Goal: Transaction & Acquisition: Book appointment/travel/reservation

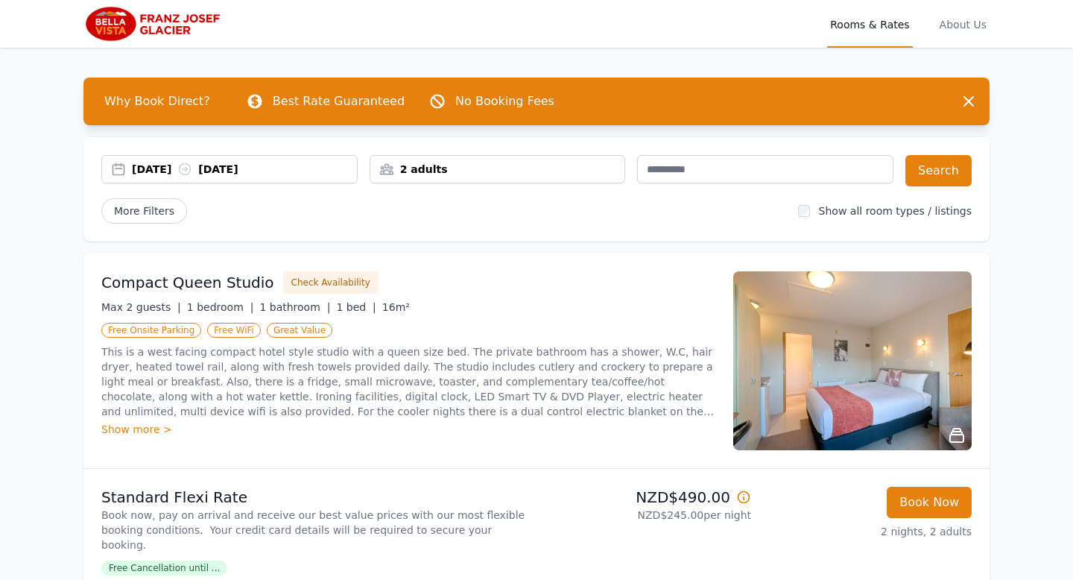
click at [176, 168] on div "[DATE] [DATE]" at bounding box center [244, 169] width 225 height 15
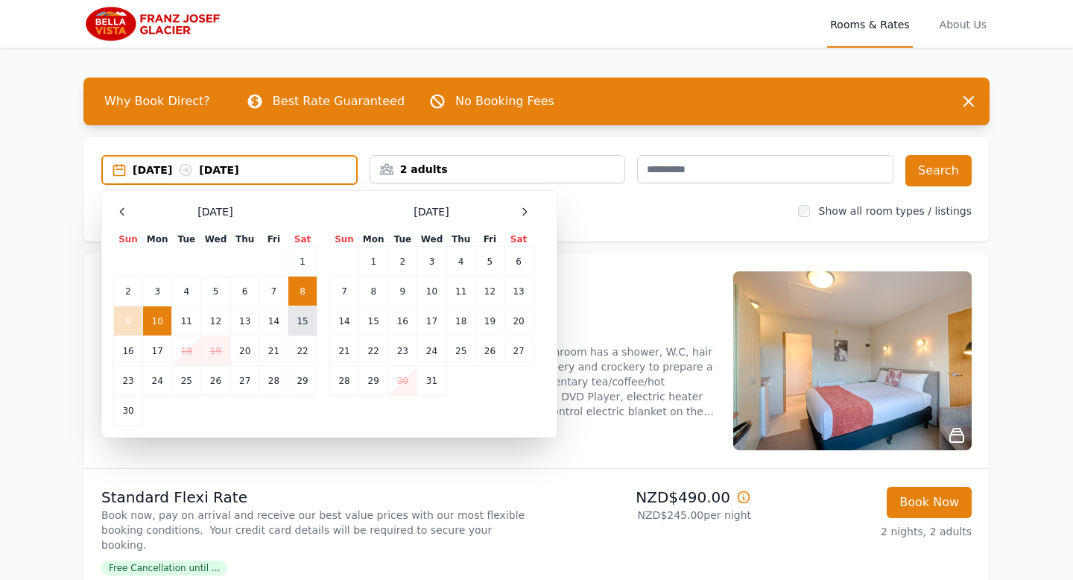
click at [303, 321] on td "15" at bounding box center [302, 321] width 29 height 30
click at [154, 346] on td "17" at bounding box center [157, 351] width 29 height 30
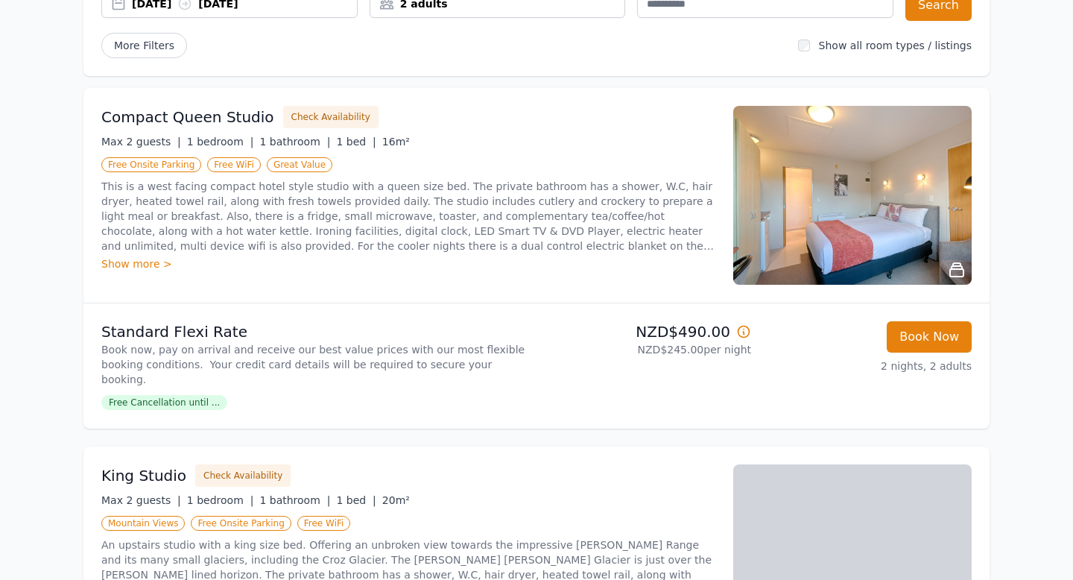
scroll to position [78, 0]
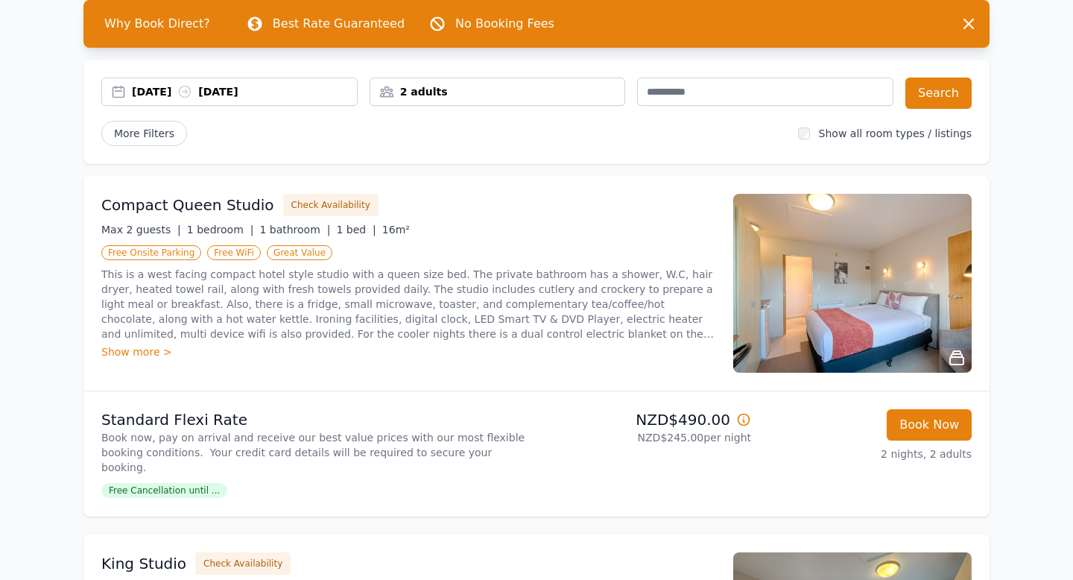
click at [232, 294] on p "This is a west facing compact hotel style studio with a queen size bed. The pri…" at bounding box center [408, 304] width 614 height 75
click at [139, 352] on div "Show more >" at bounding box center [408, 351] width 614 height 15
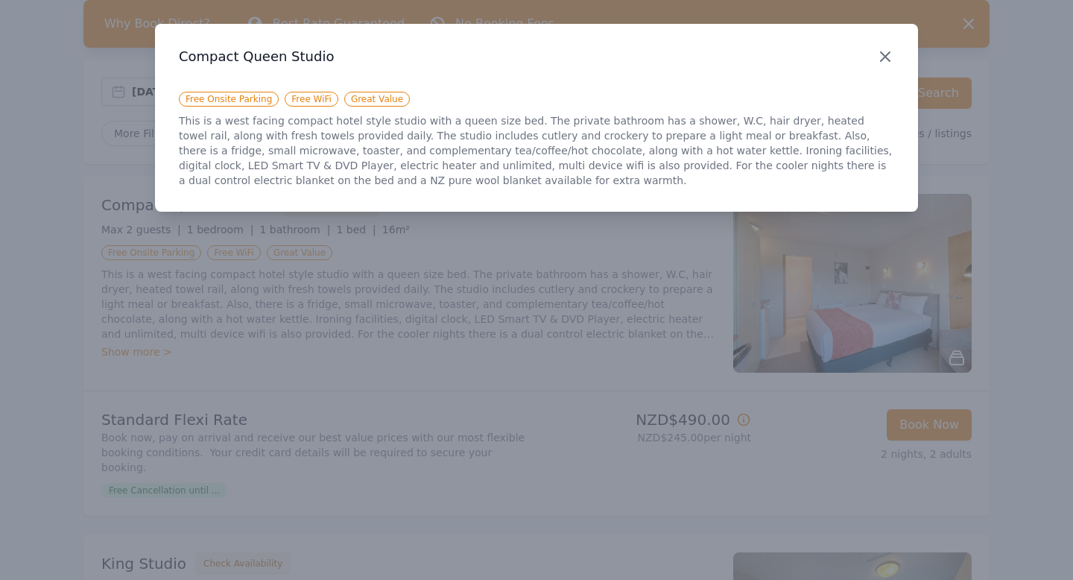
click at [888, 48] on icon "button" at bounding box center [886, 57] width 18 height 18
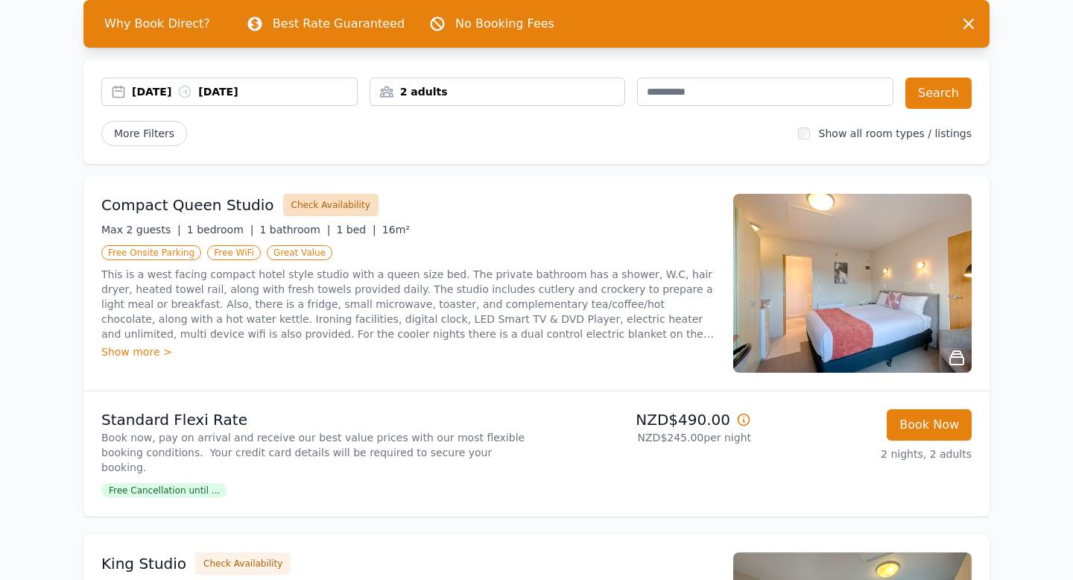
click at [322, 204] on button "Check Availability" at bounding box center [330, 205] width 95 height 22
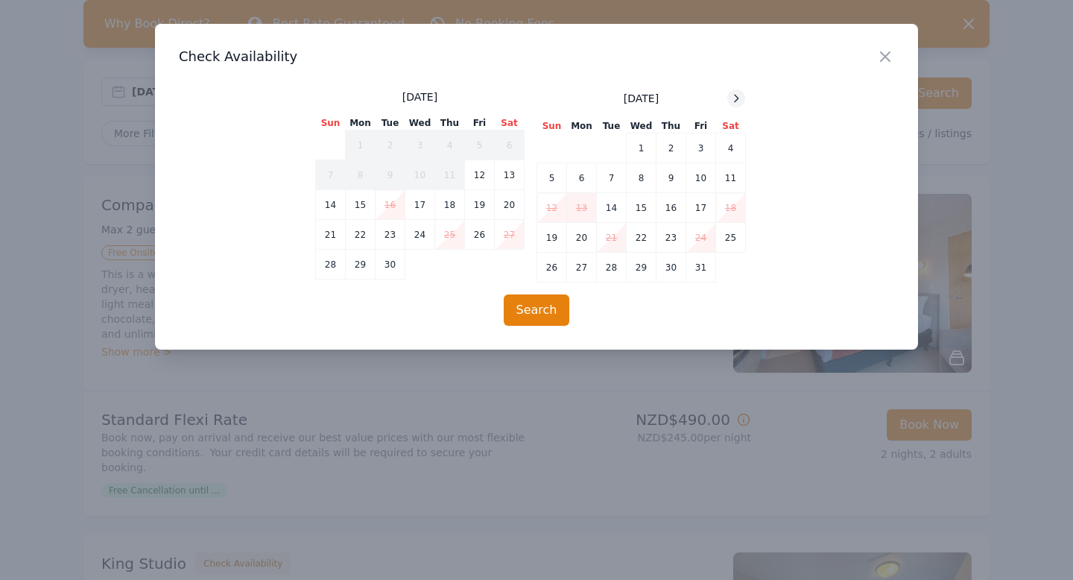
click at [736, 100] on icon at bounding box center [736, 98] width 12 height 12
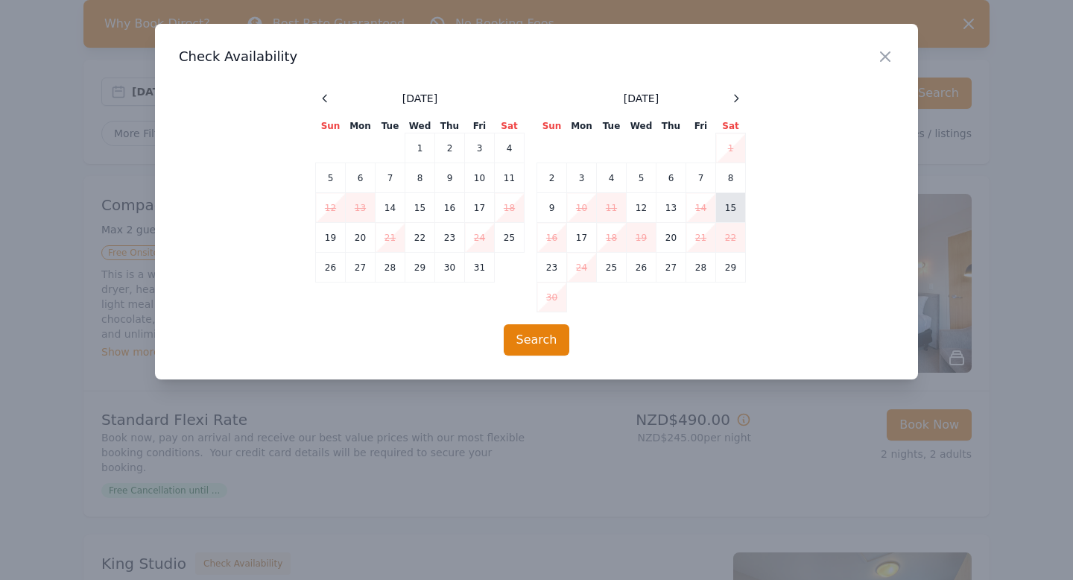
click at [730, 206] on td "15" at bounding box center [731, 208] width 30 height 30
click at [577, 239] on td "17" at bounding box center [582, 238] width 30 height 30
click at [541, 338] on button "Search" at bounding box center [537, 339] width 66 height 31
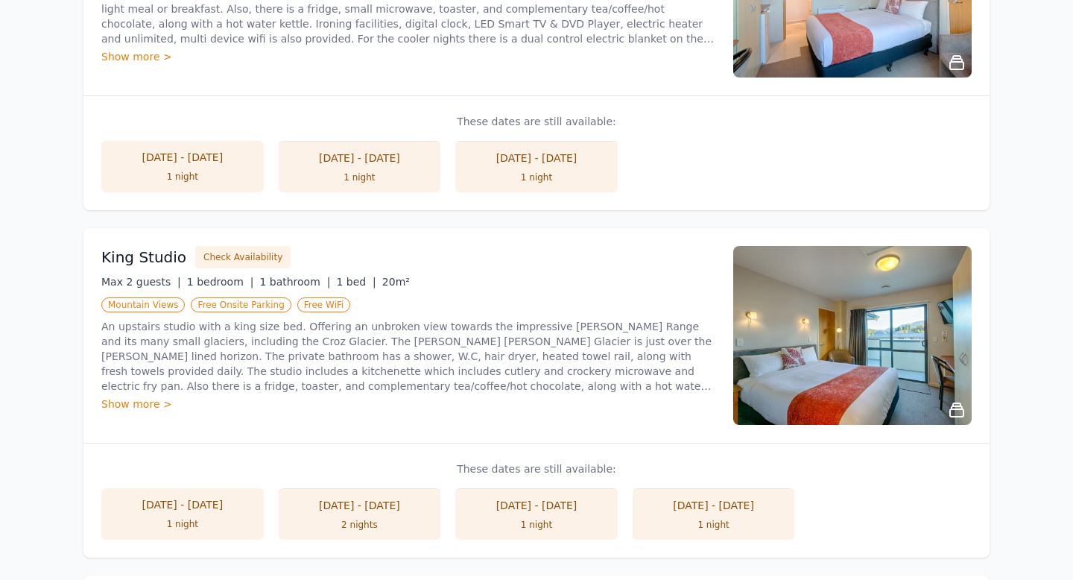
scroll to position [771, 0]
click at [144, 404] on div "Show more >" at bounding box center [408, 403] width 614 height 15
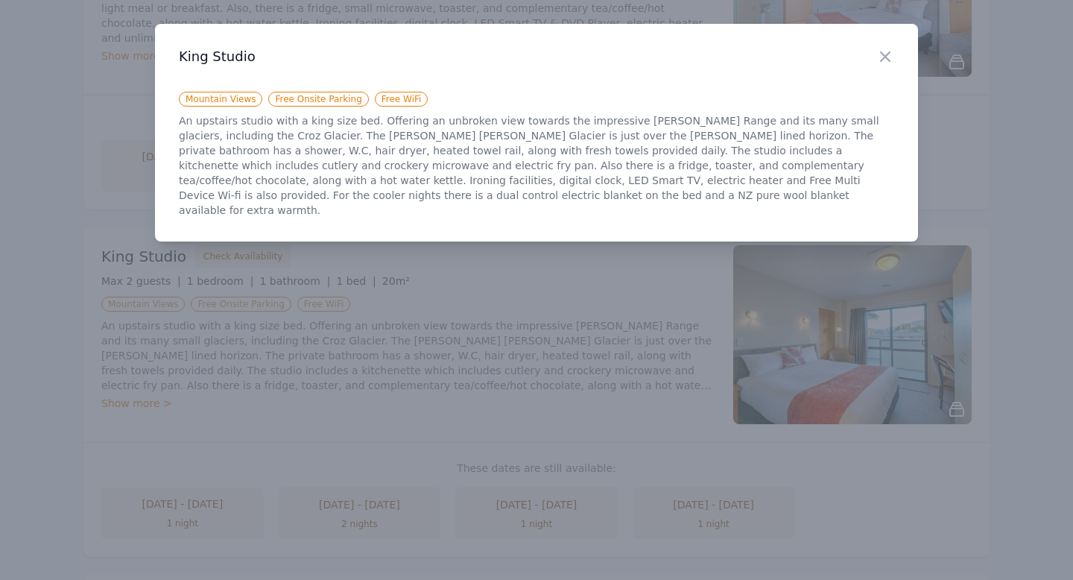
click at [373, 519] on div at bounding box center [536, 290] width 1073 height 580
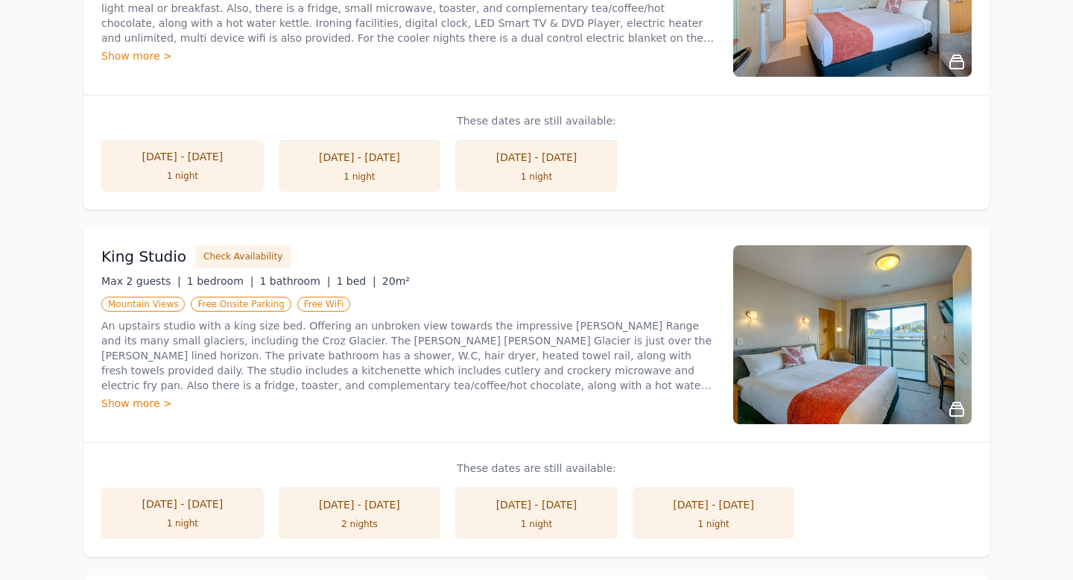
click at [372, 516] on li "[DATE] - [DATE] 2 nights" at bounding box center [360, 512] width 162 height 51
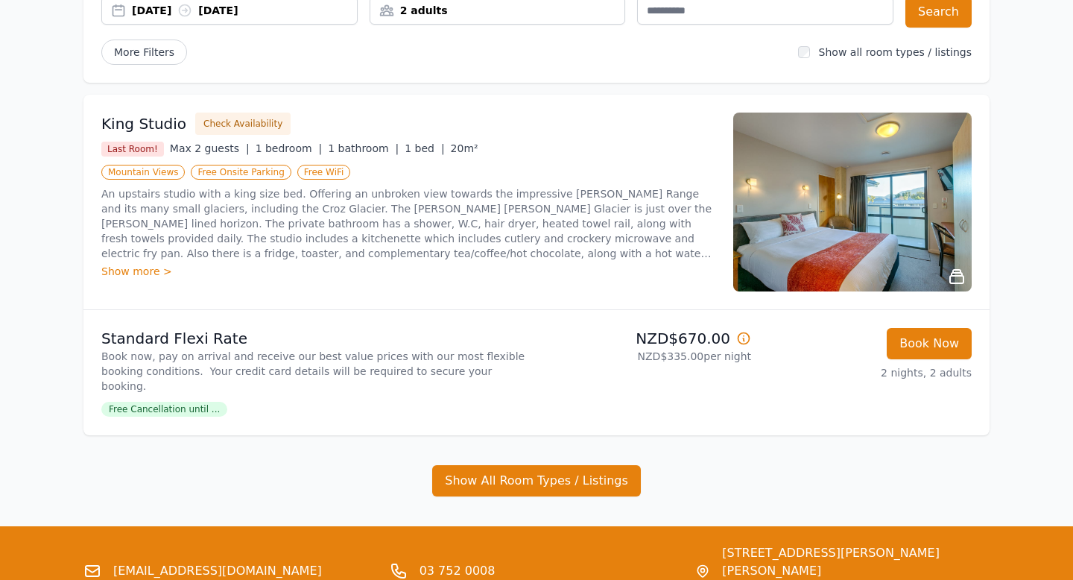
scroll to position [184, 0]
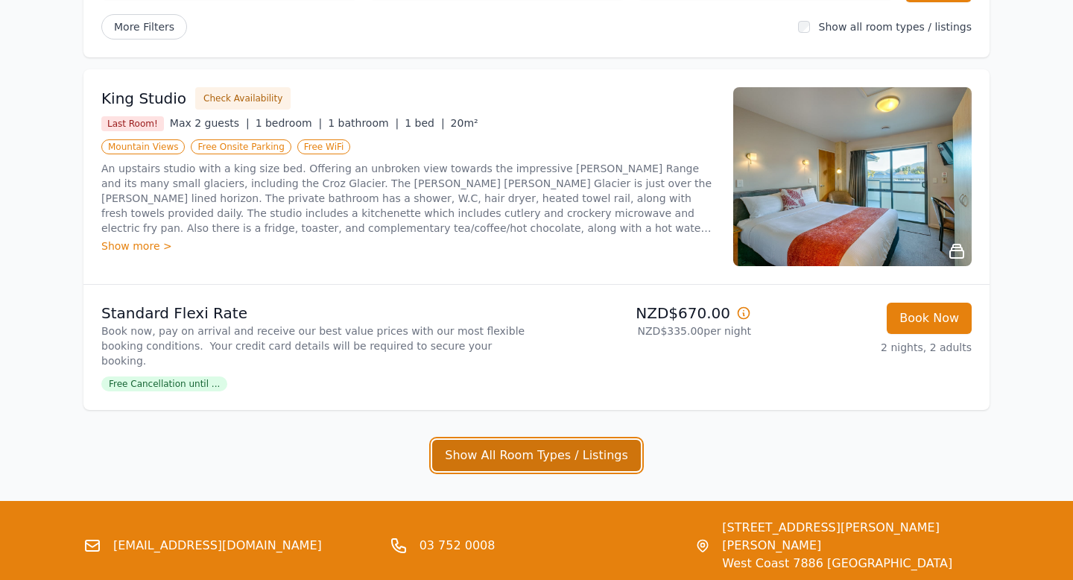
click at [521, 440] on button "Show All Room Types / Listings" at bounding box center [536, 455] width 209 height 31
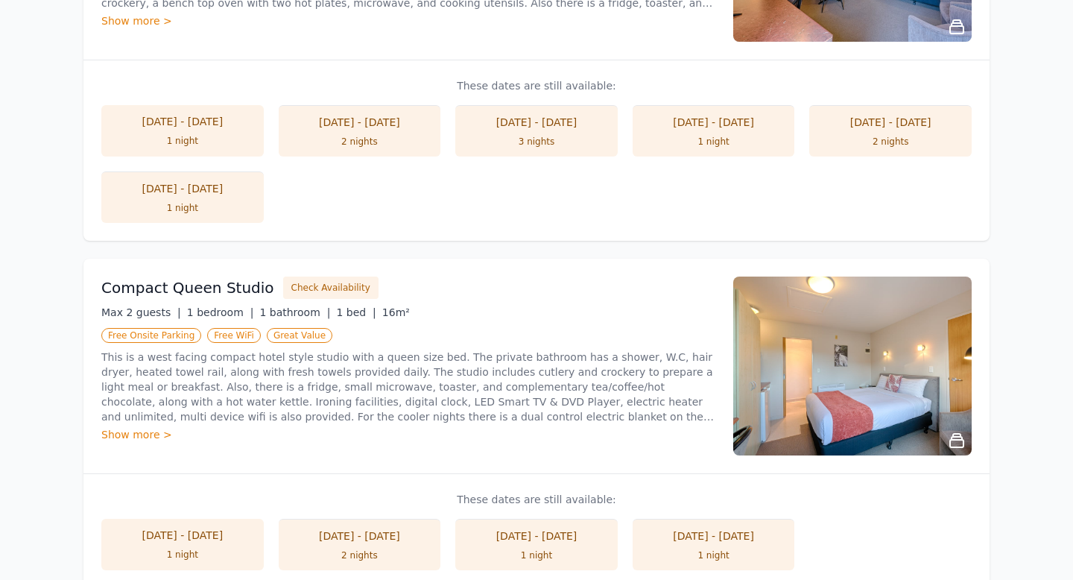
scroll to position [769, 0]
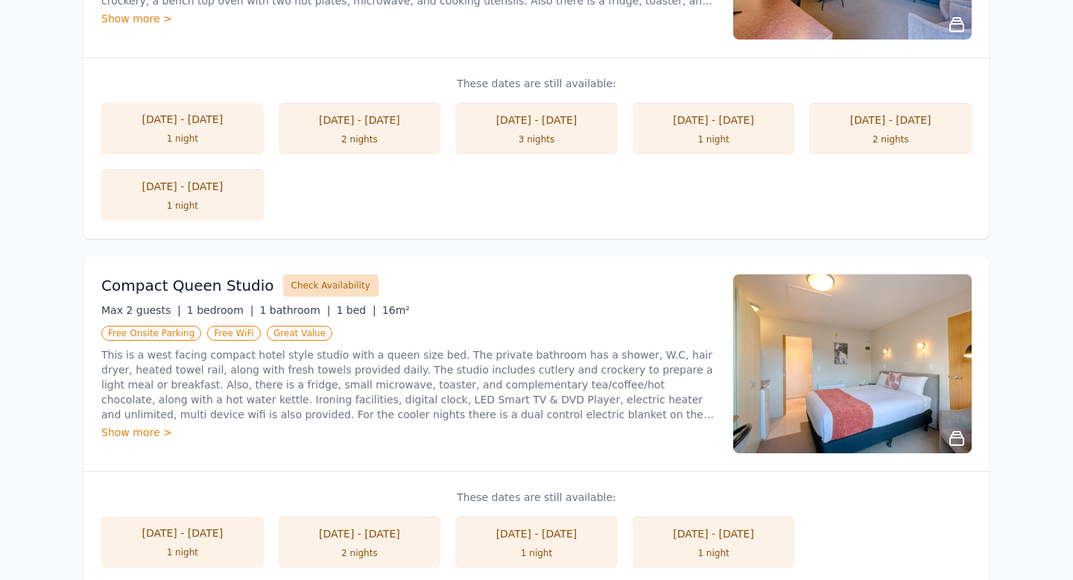
click at [334, 274] on button "Check Availability" at bounding box center [330, 285] width 95 height 22
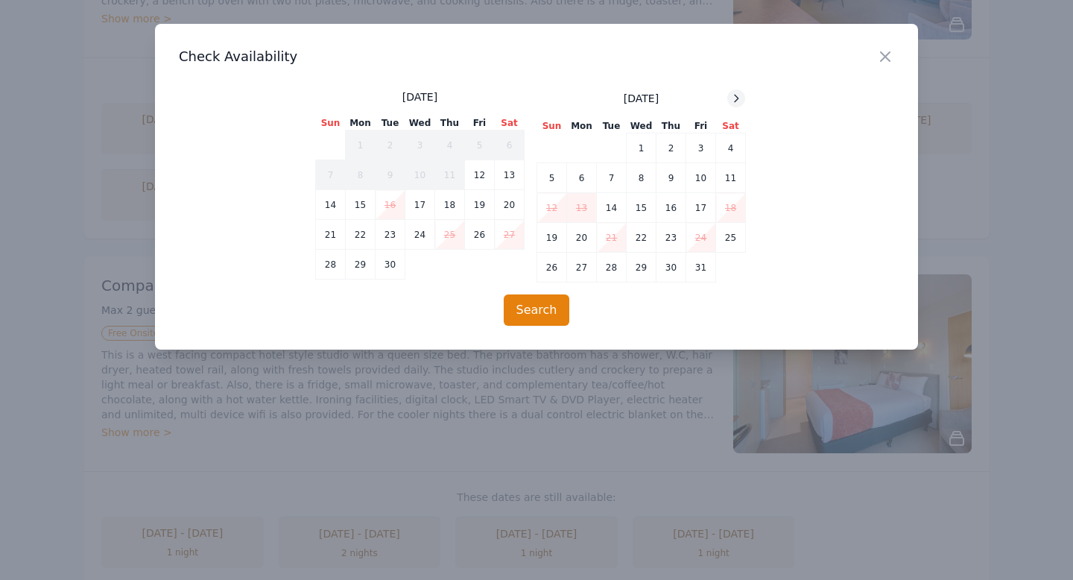
click at [738, 95] on icon at bounding box center [736, 98] width 12 height 12
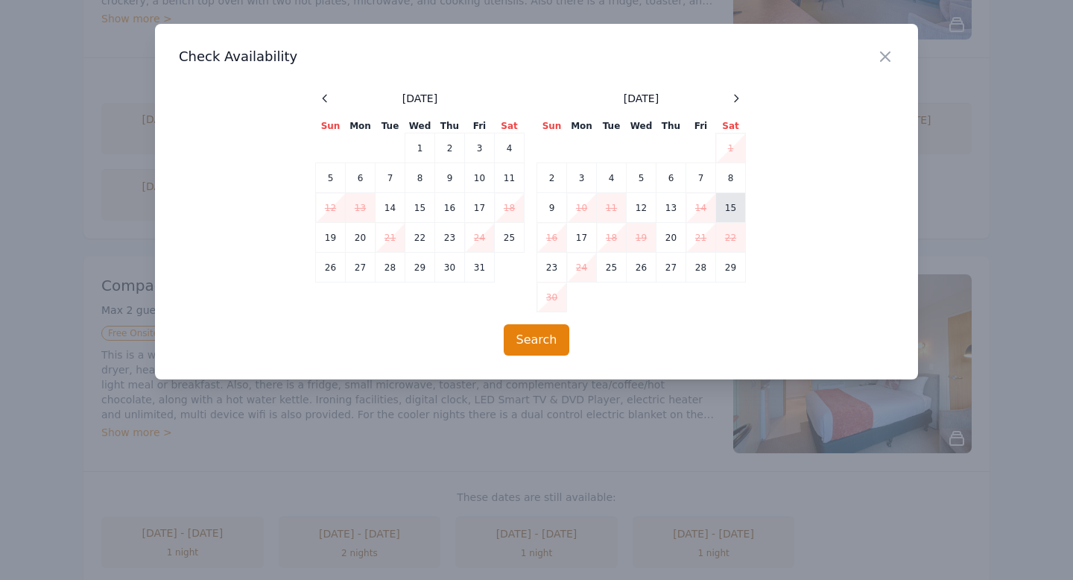
click at [734, 203] on td "15" at bounding box center [731, 208] width 30 height 30
click at [578, 233] on td "17" at bounding box center [582, 238] width 30 height 30
click at [547, 331] on button "Search" at bounding box center [537, 339] width 66 height 31
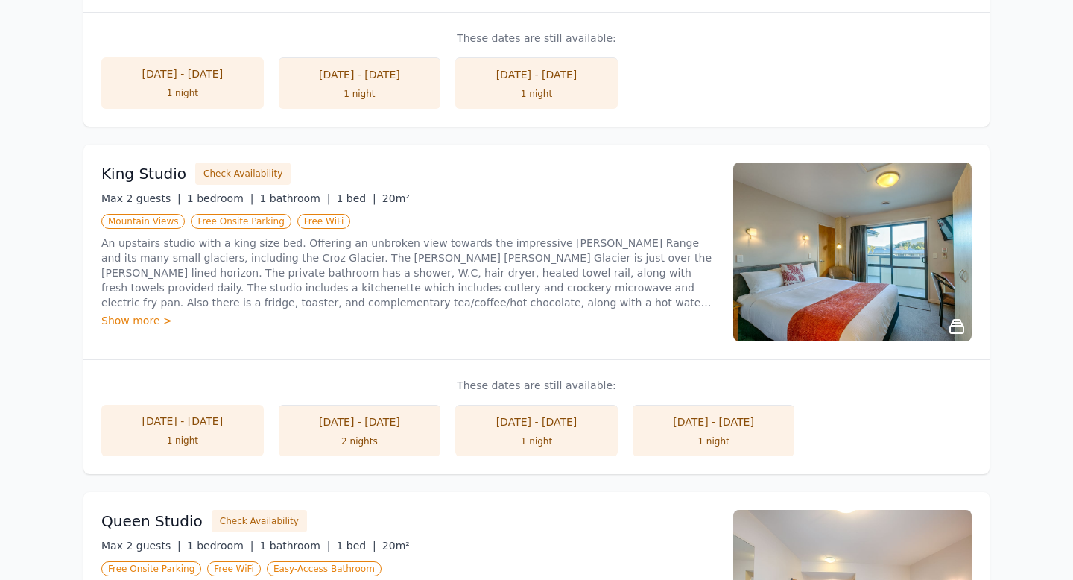
scroll to position [862, 0]
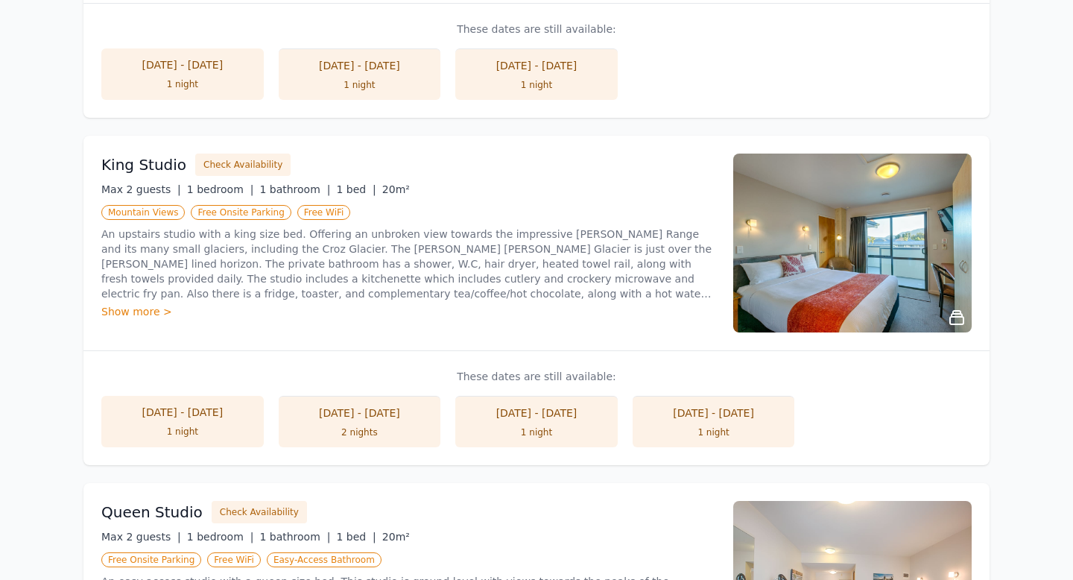
click at [407, 426] on div "2 nights" at bounding box center [360, 432] width 133 height 12
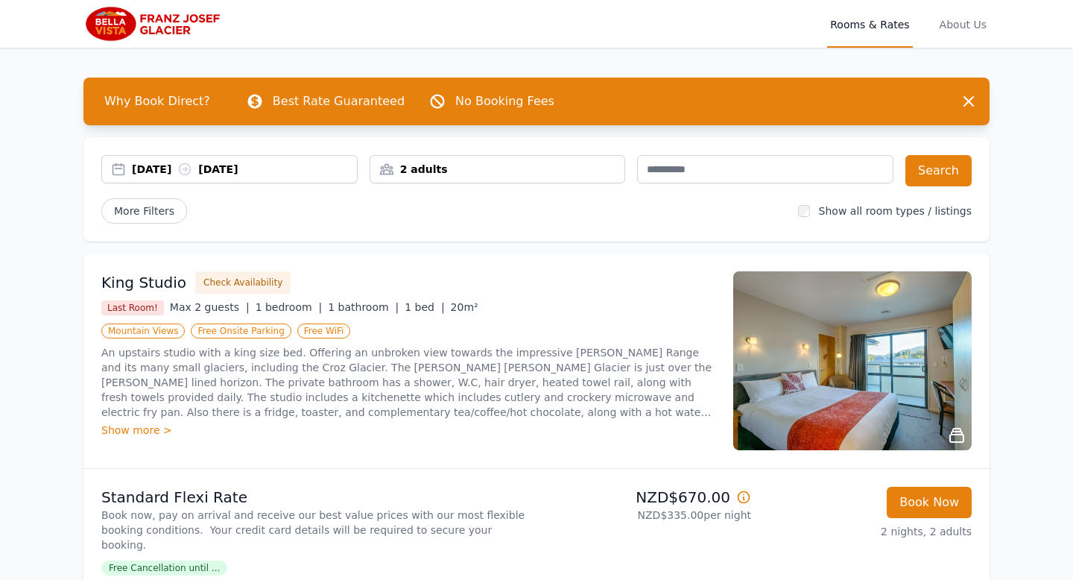
click at [744, 496] on icon at bounding box center [744, 496] width 11 height 11
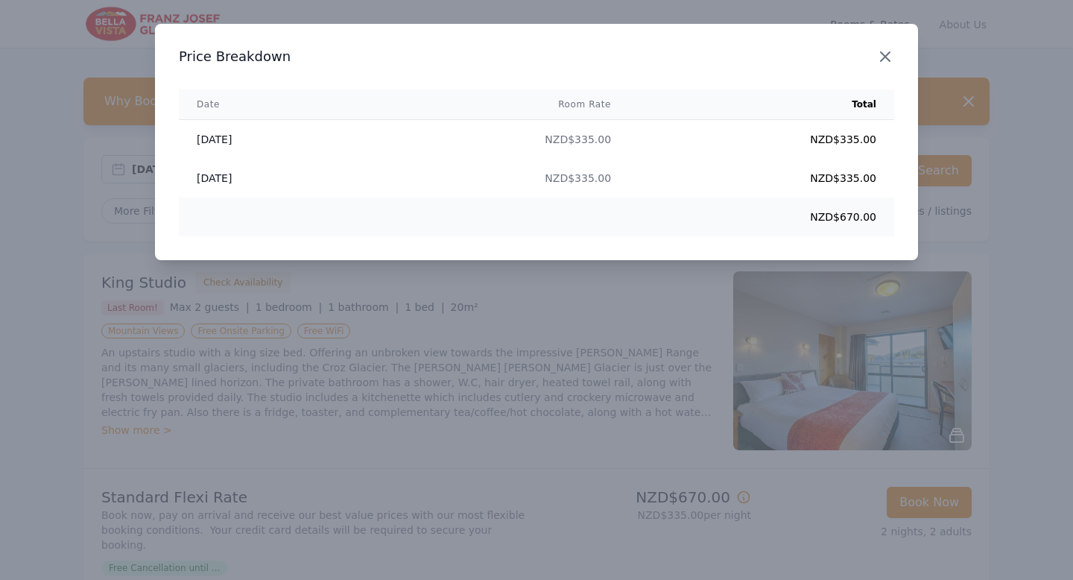
click at [889, 56] on icon "button" at bounding box center [886, 57] width 18 height 18
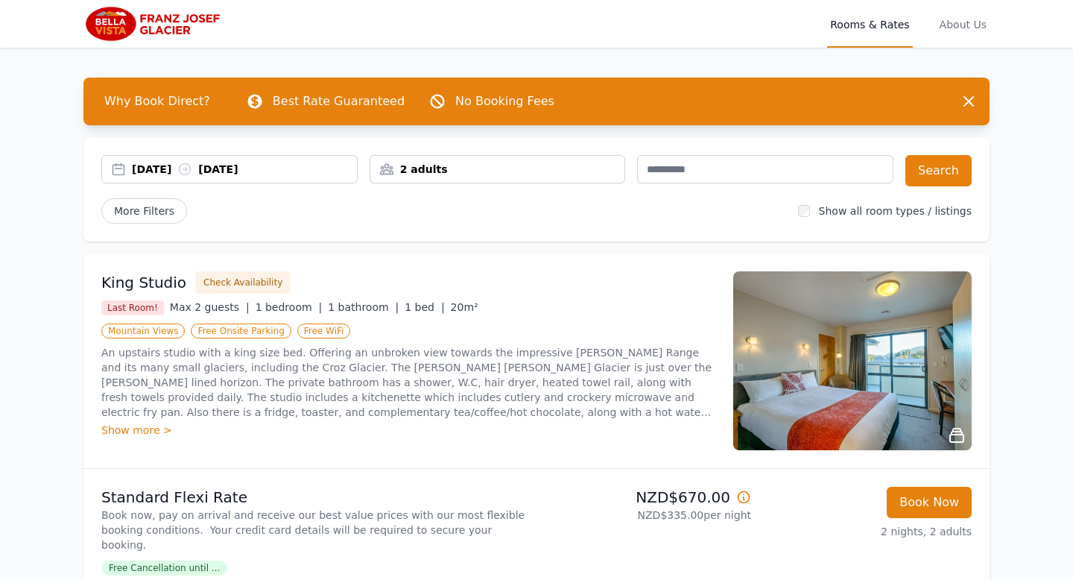
click at [186, 169] on div "[DATE] [DATE]" at bounding box center [244, 169] width 225 height 15
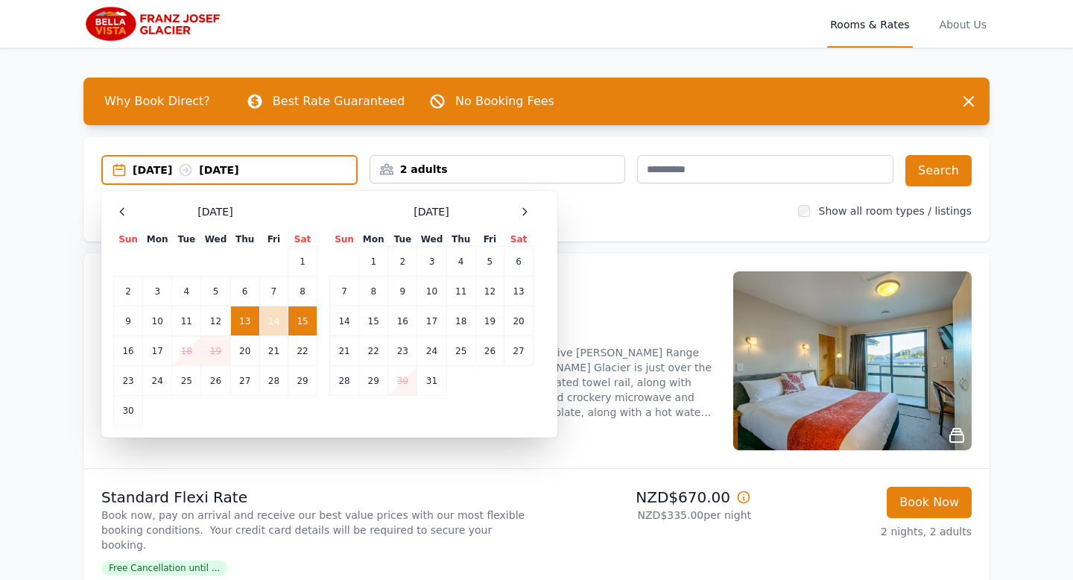
click at [301, 321] on td "15" at bounding box center [302, 321] width 29 height 30
click at [158, 352] on td "17" at bounding box center [157, 351] width 29 height 30
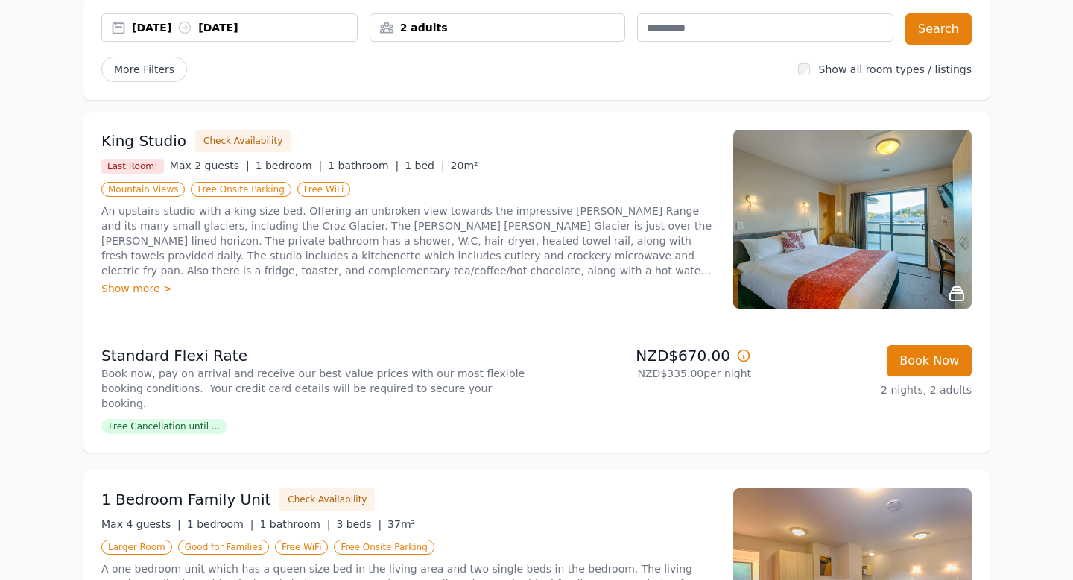
scroll to position [140, 0]
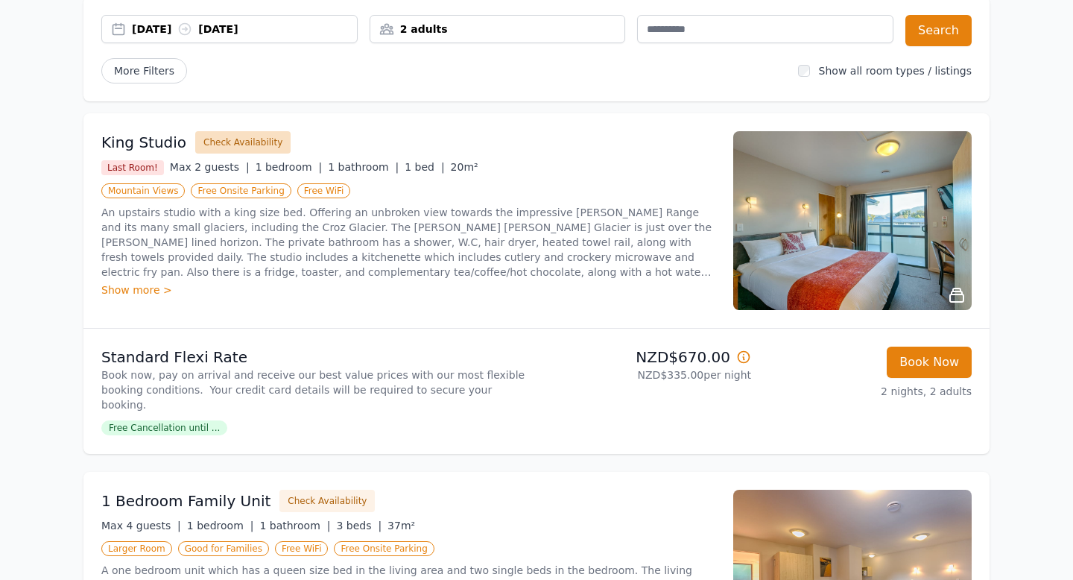
click at [244, 142] on button "Check Availability" at bounding box center [242, 142] width 95 height 22
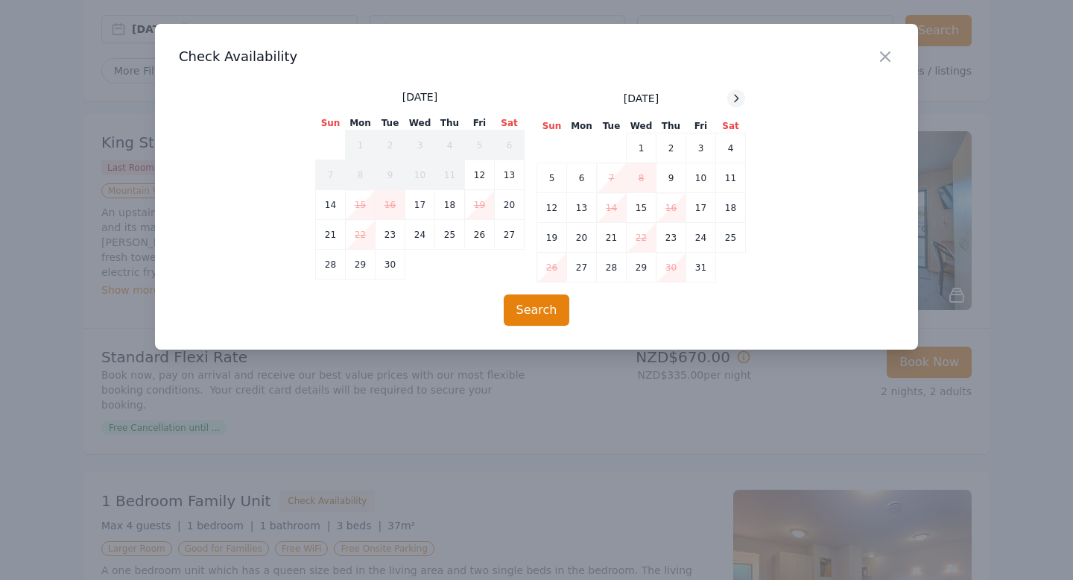
click at [735, 98] on icon at bounding box center [736, 98] width 12 height 12
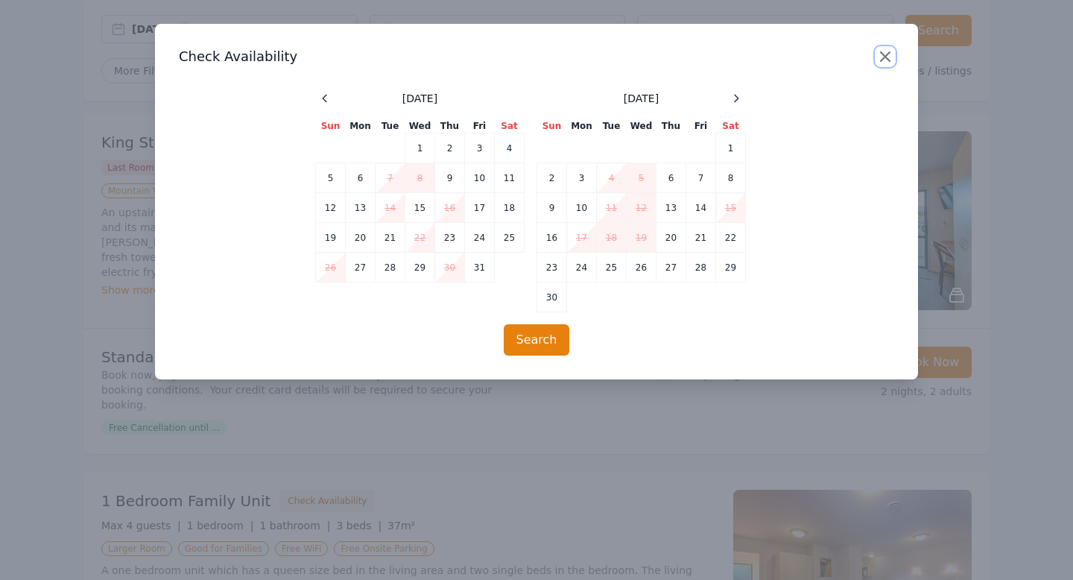
click at [882, 54] on icon "button" at bounding box center [885, 56] width 9 height 9
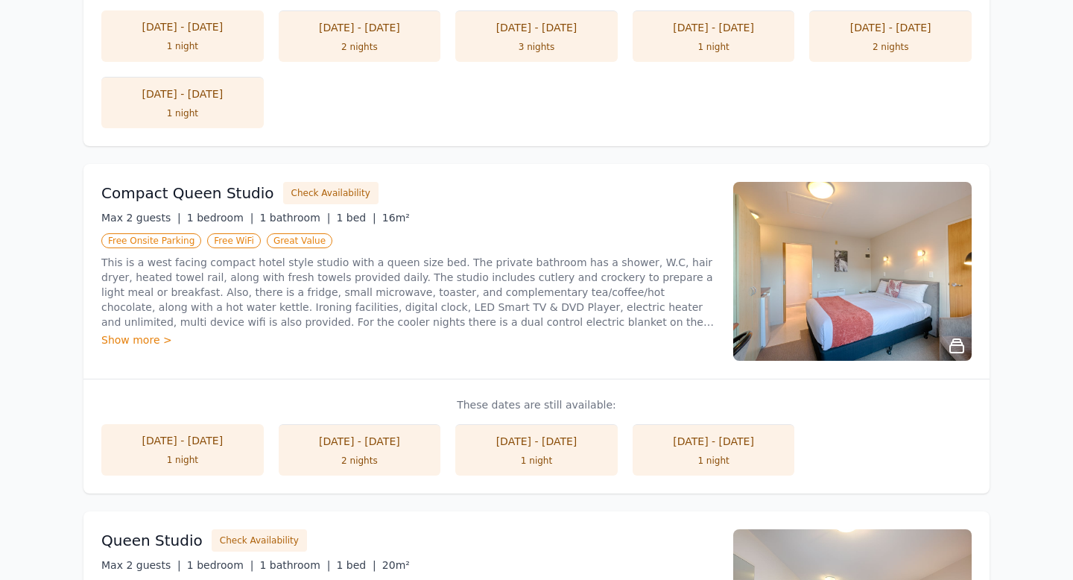
scroll to position [863, 0]
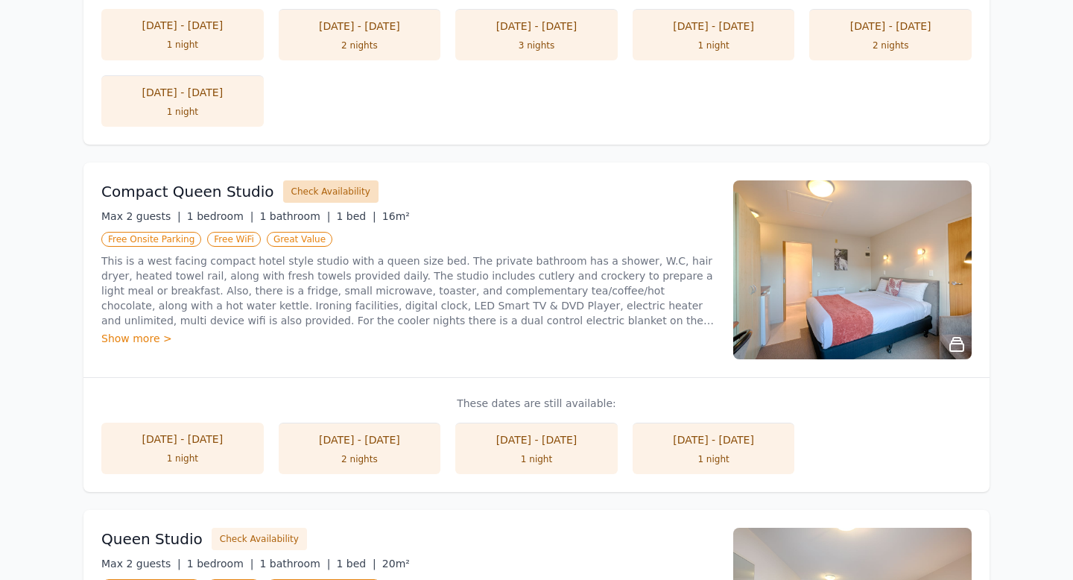
click at [327, 180] on button "Check Availability" at bounding box center [330, 191] width 95 height 22
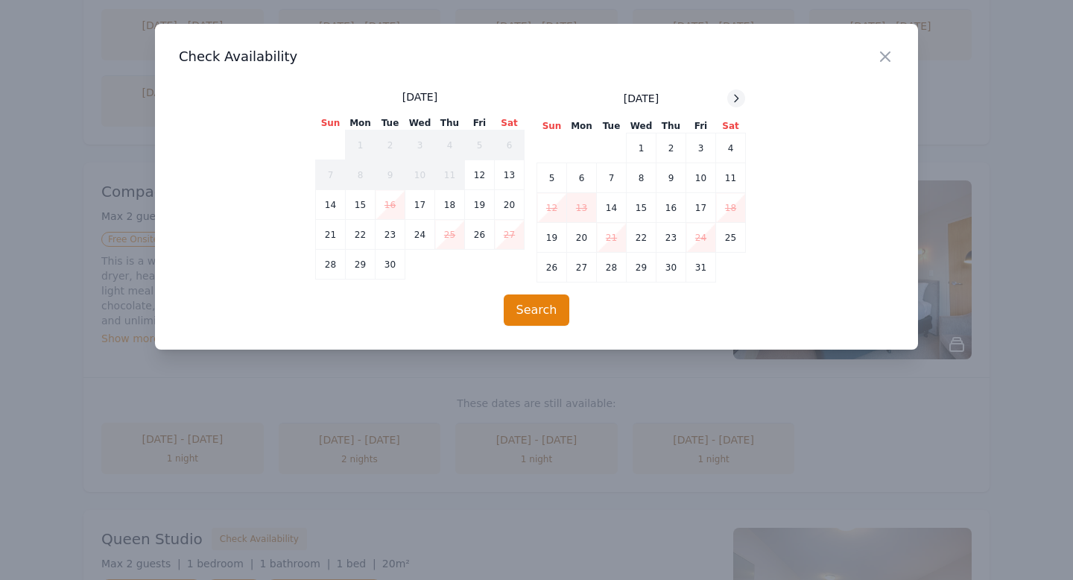
click at [739, 98] on icon at bounding box center [736, 98] width 12 height 12
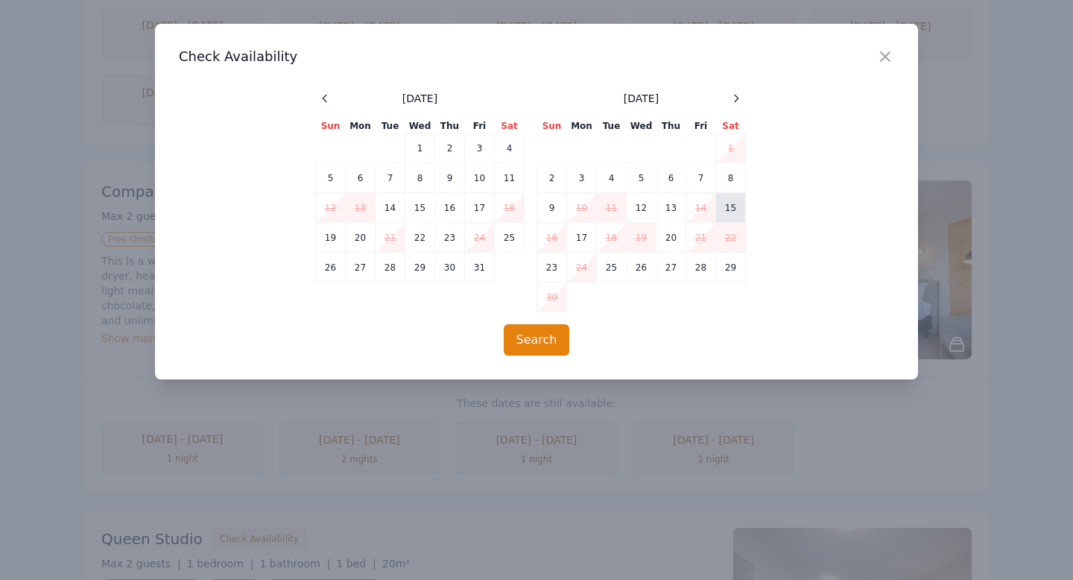
click at [730, 206] on td "15" at bounding box center [731, 208] width 30 height 30
click at [583, 240] on td "17" at bounding box center [582, 238] width 30 height 30
click at [536, 340] on button "Search" at bounding box center [537, 339] width 66 height 31
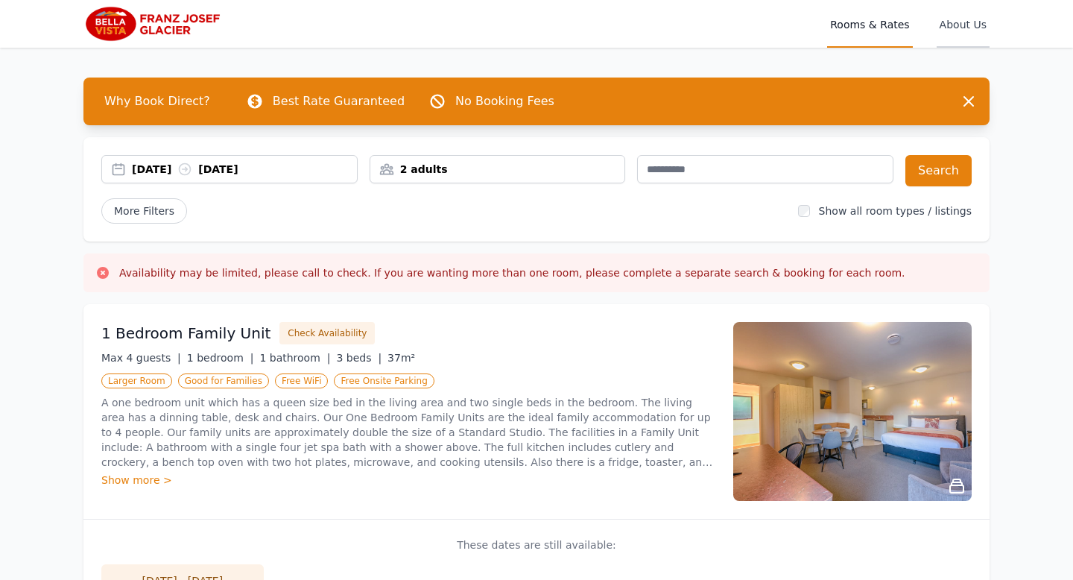
click at [965, 25] on span "About Us" at bounding box center [963, 24] width 53 height 48
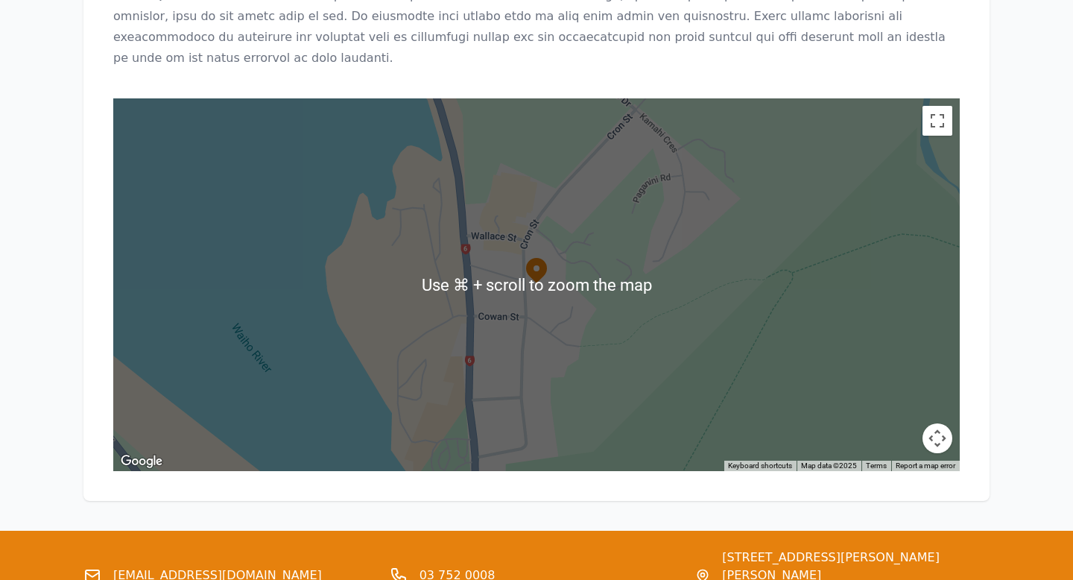
scroll to position [1594, 0]
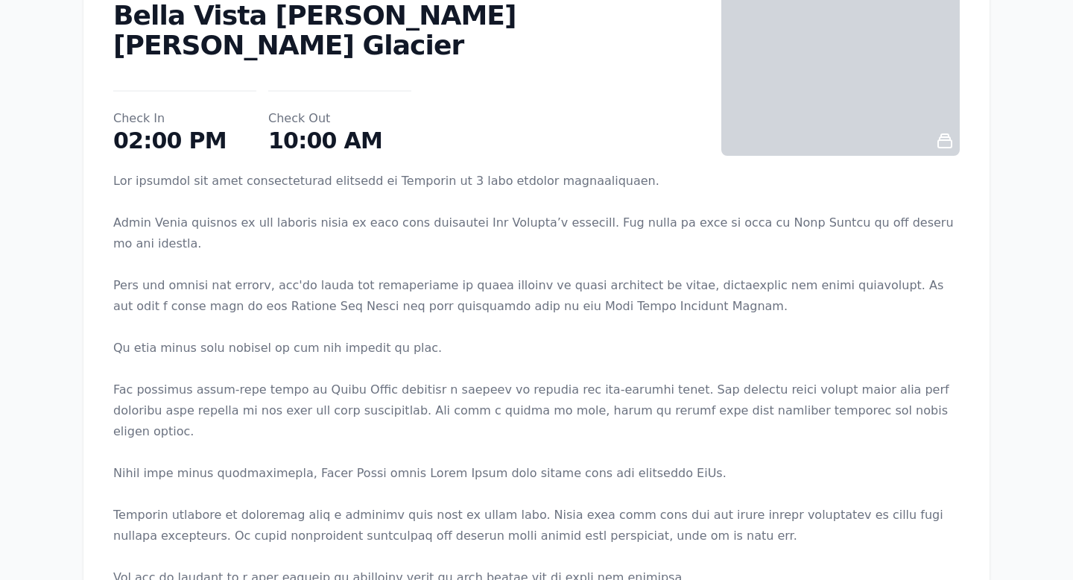
scroll to position [133, 0]
